Goal: Find specific page/section: Find specific page/section

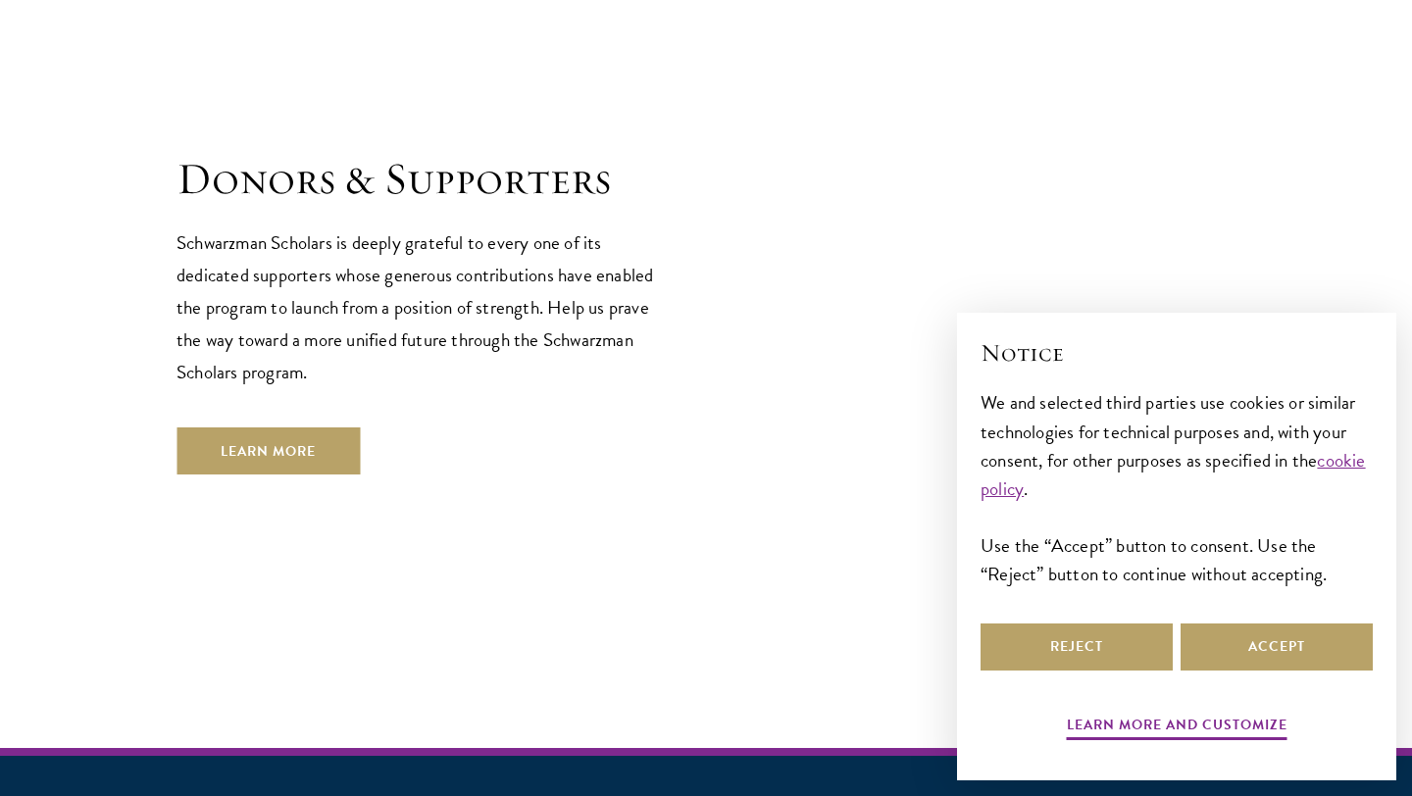
scroll to position [5895, 0]
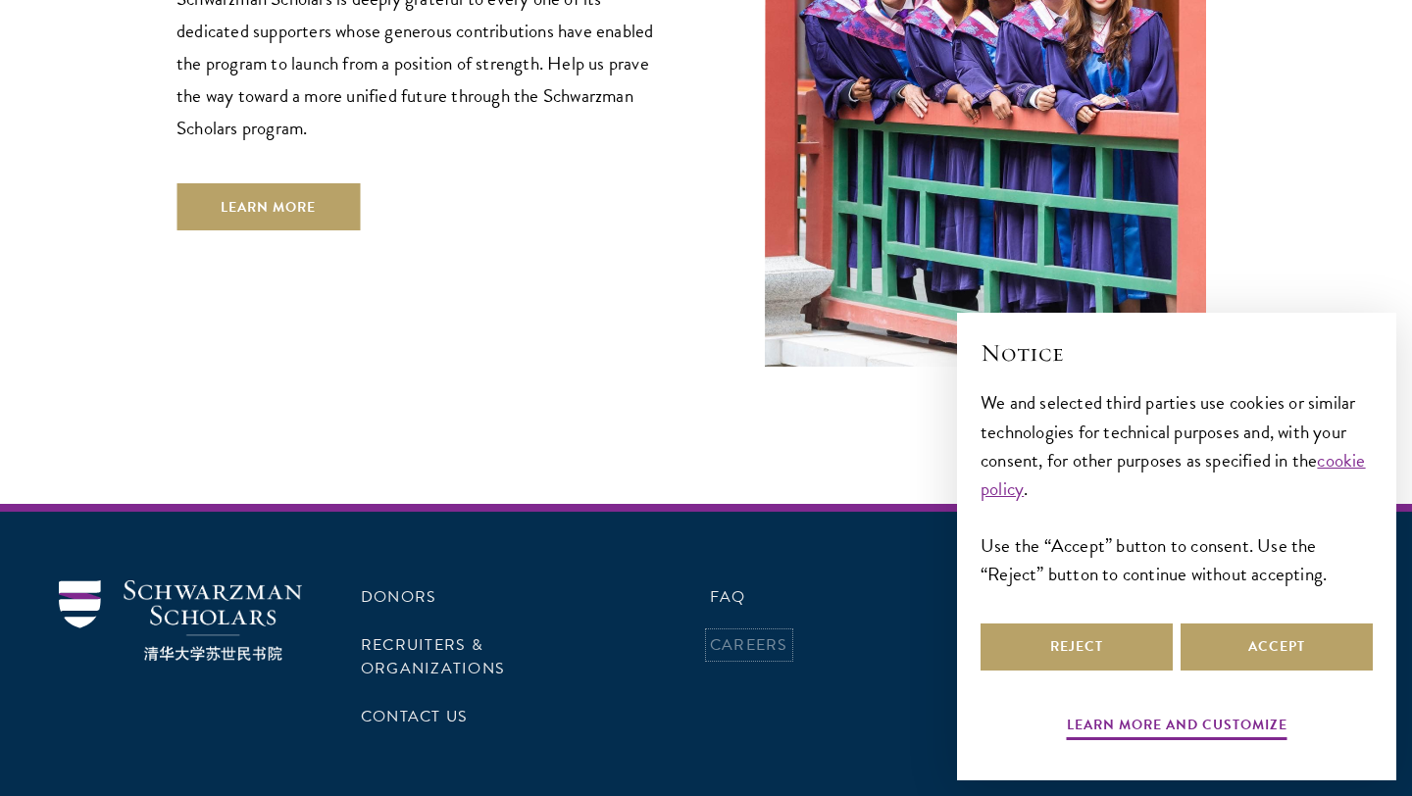
click at [737, 633] on link "Careers" at bounding box center [749, 645] width 78 height 24
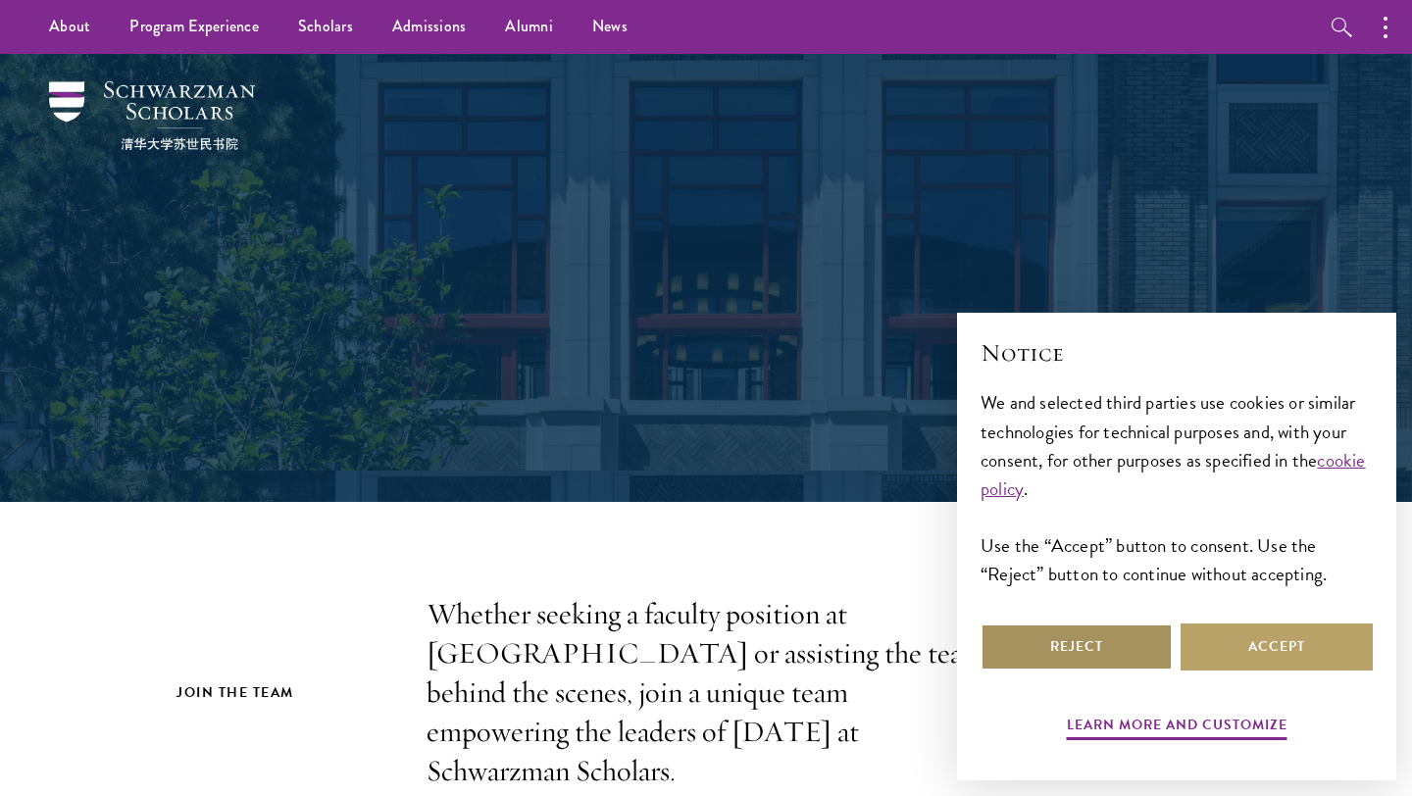
click at [1126, 640] on button "Reject" at bounding box center [1076, 647] width 192 height 47
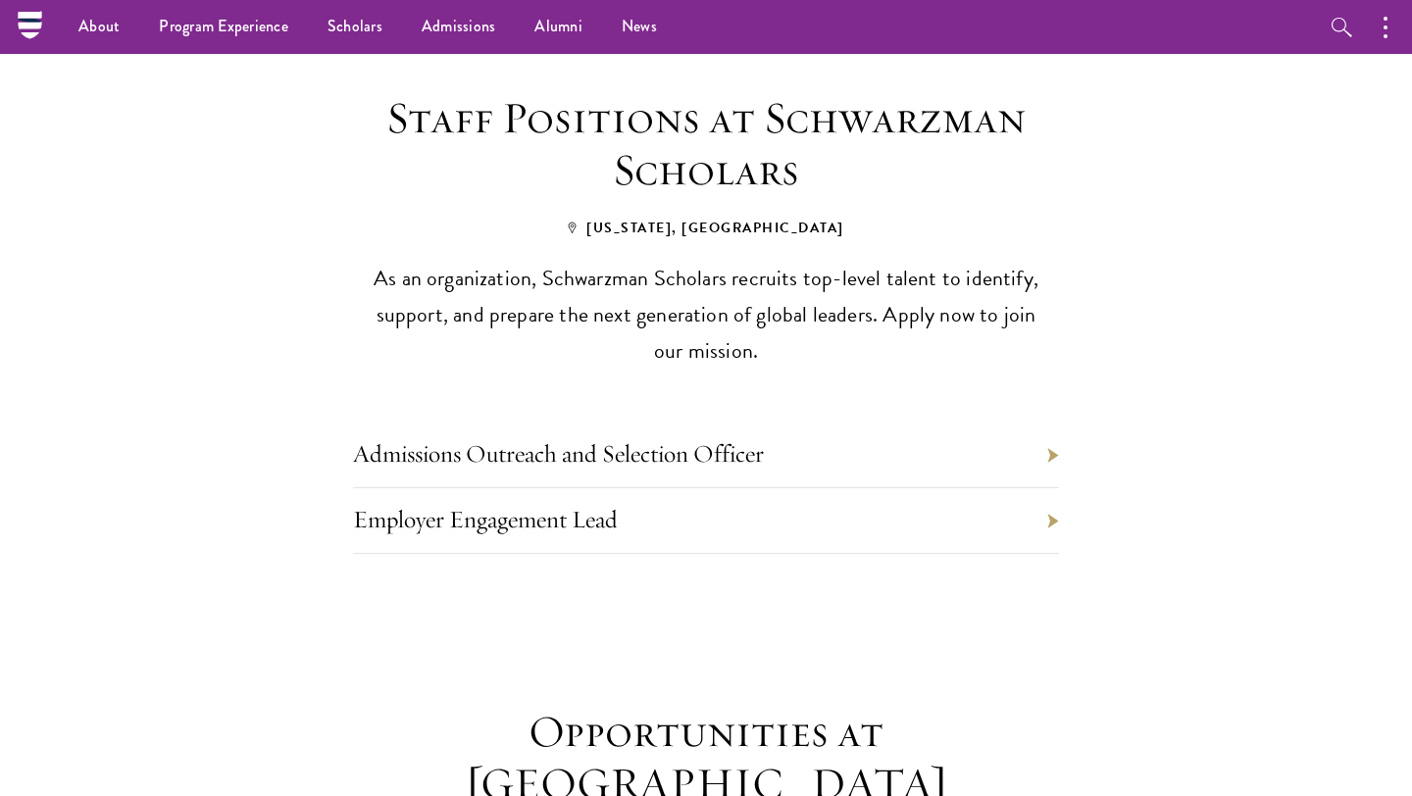
scroll to position [788, 0]
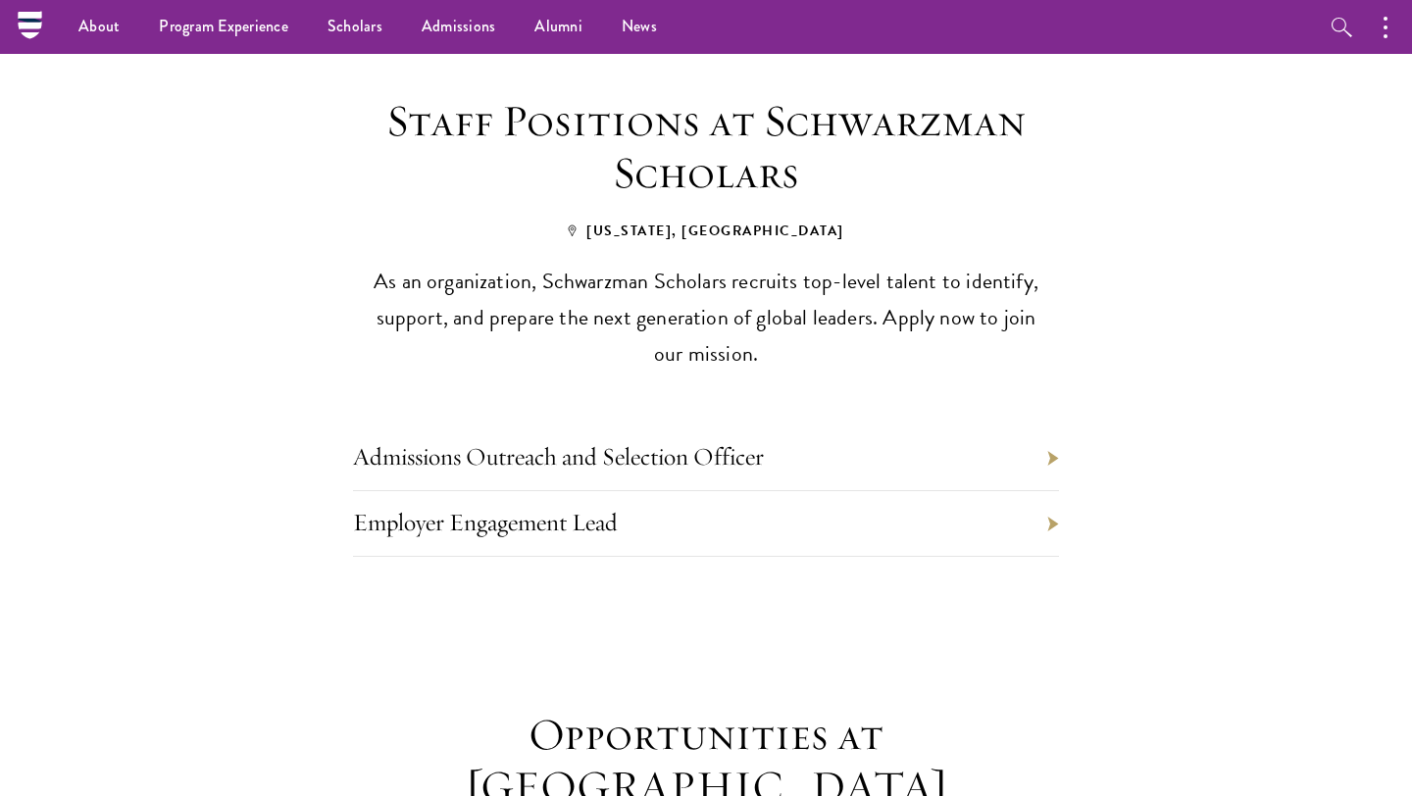
click at [1053, 426] on li "Admissions Outreach and Selection Officer" at bounding box center [706, 459] width 706 height 66
click at [635, 441] on link "Admissions Outreach and Selection Officer" at bounding box center [558, 456] width 411 height 30
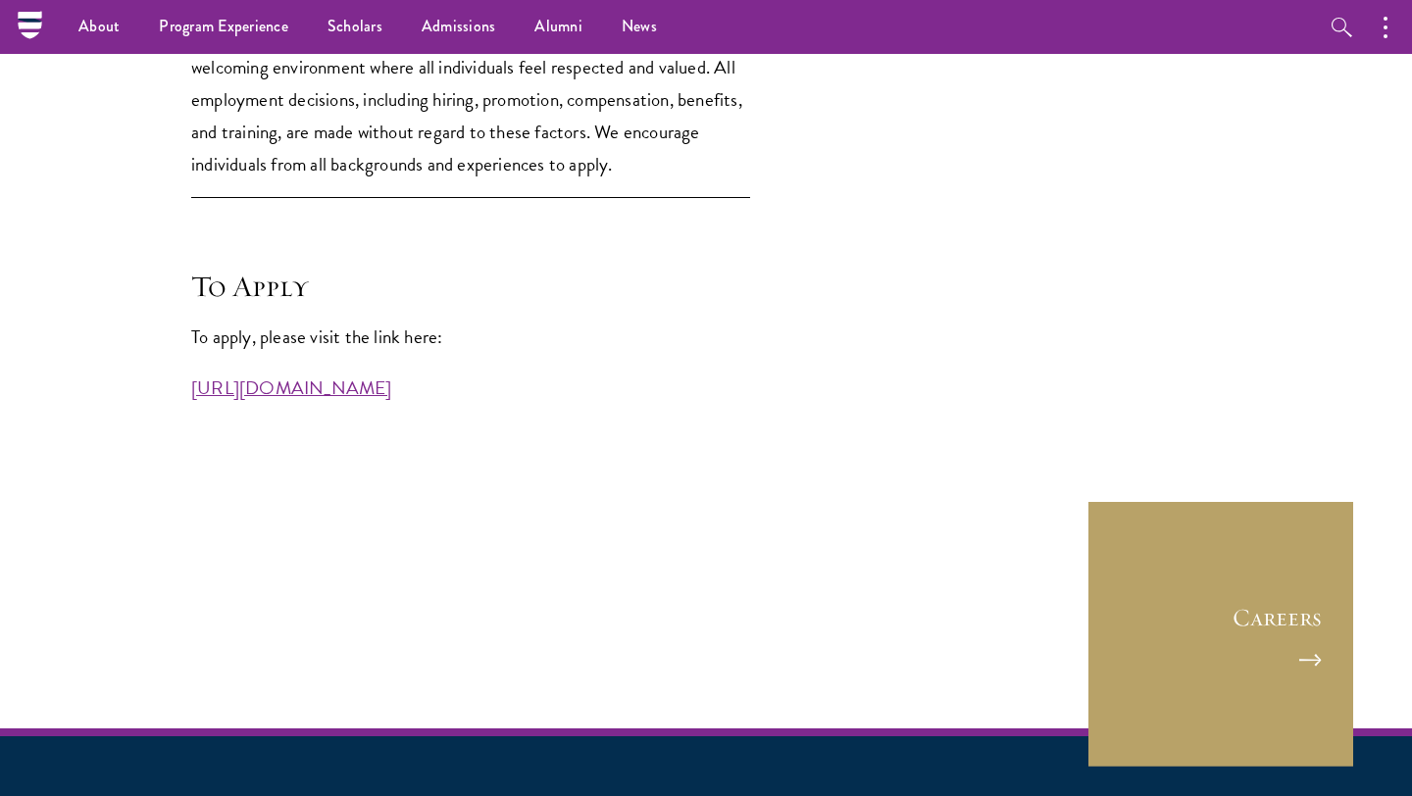
scroll to position [5246, 0]
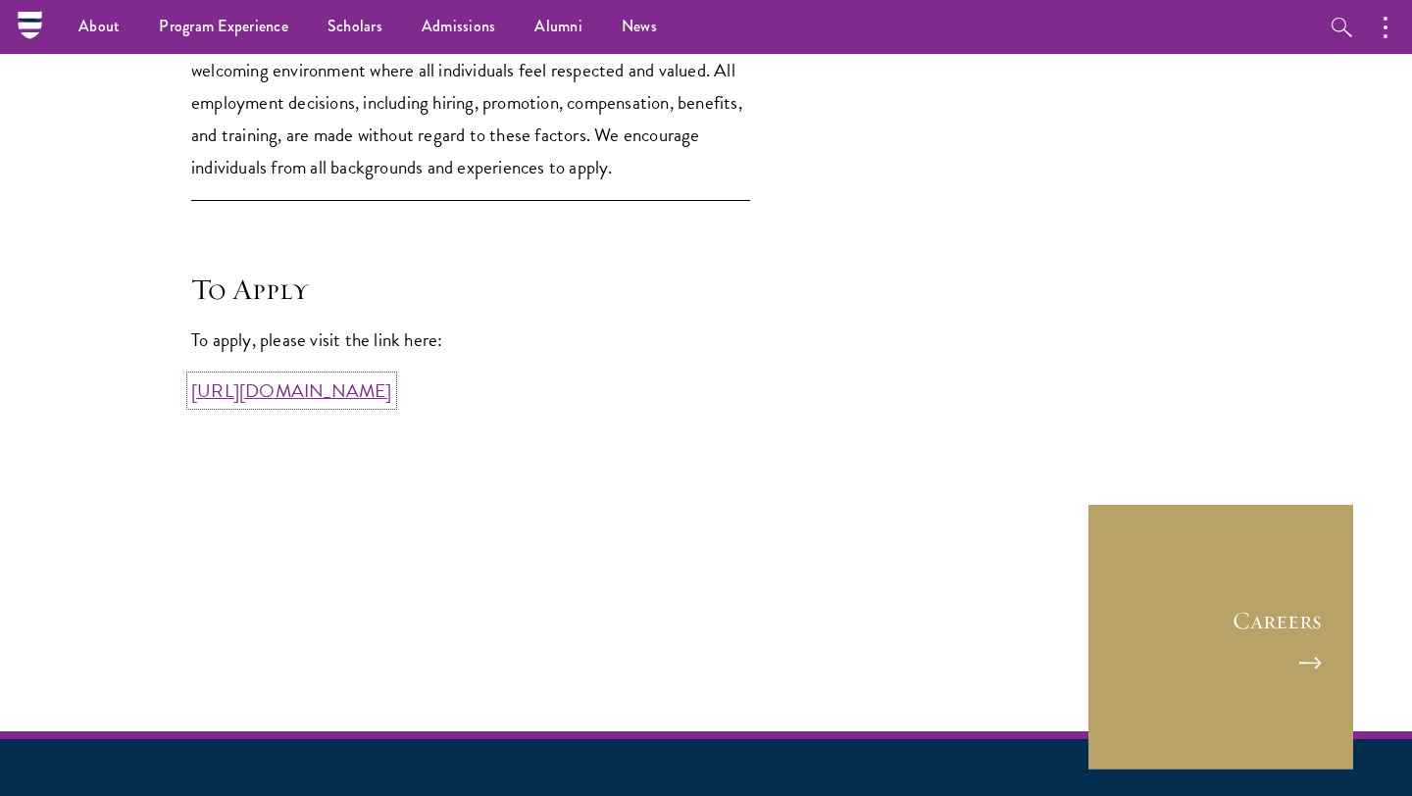
click at [293, 387] on link "https://workforcenow.adp.com/mascsr/default/mdf/recruitment/recruitment.html?ci…" at bounding box center [291, 390] width 201 height 28
